Goal: Information Seeking & Learning: Learn about a topic

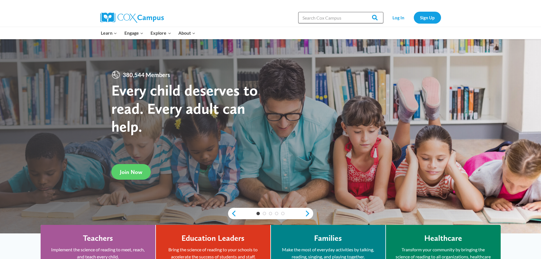
click at [332, 12] on input "Search in [URL][DOMAIN_NAME]" at bounding box center [340, 17] width 85 height 11
type input "vocabulary"
click at [361, 12] on input "Search" at bounding box center [372, 17] width 22 height 11
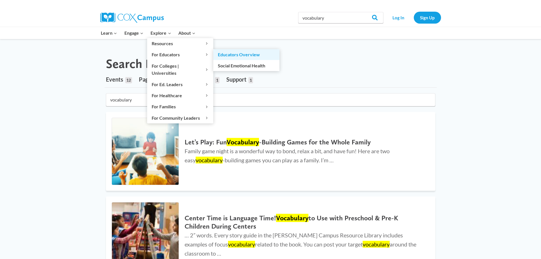
click at [222, 53] on link "Educators Overview" at bounding box center [246, 54] width 66 height 11
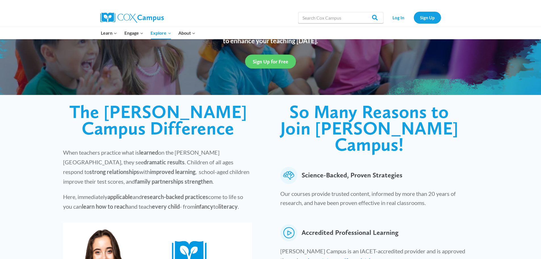
scroll to position [28, 0]
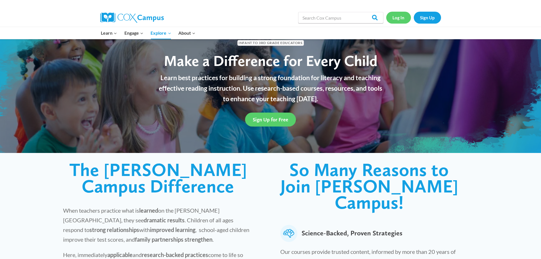
click at [396, 18] on link "Log In" at bounding box center [398, 18] width 25 height 12
click at [324, 20] on input "Search in [URL][DOMAIN_NAME]" at bounding box center [340, 17] width 85 height 11
type input "vocabular routine steps"
click at [361, 12] on input "Search" at bounding box center [372, 17] width 22 height 11
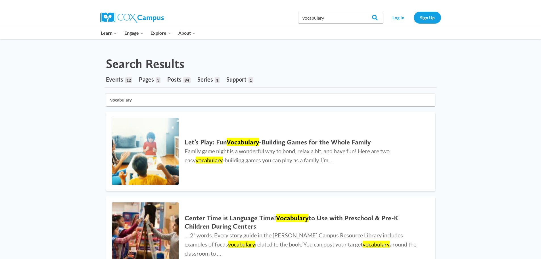
click at [127, 16] on img at bounding box center [132, 17] width 64 height 10
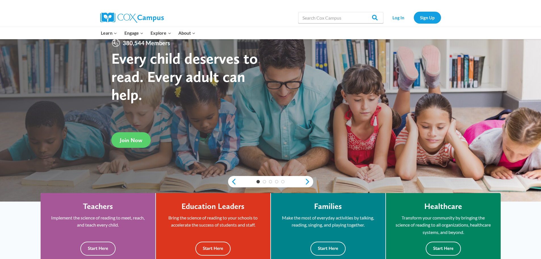
scroll to position [85, 0]
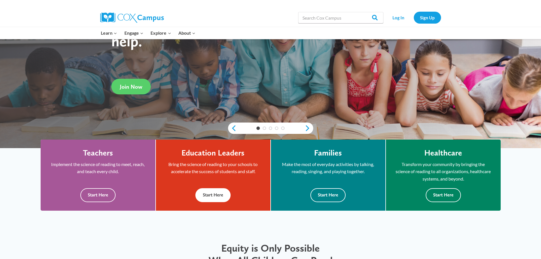
click at [209, 197] on button "Start Here" at bounding box center [212, 195] width 35 height 14
